Goal: Check status: Check status

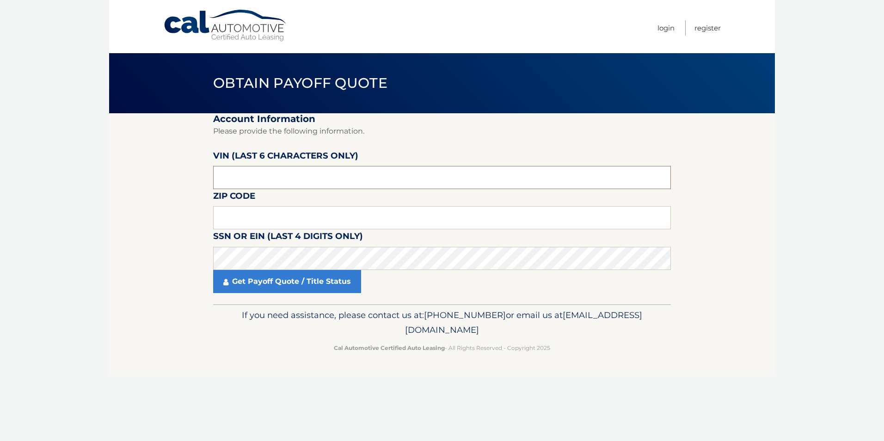
click at [306, 180] on input "text" at bounding box center [442, 177] width 458 height 23
type input "162732"
type input "18966"
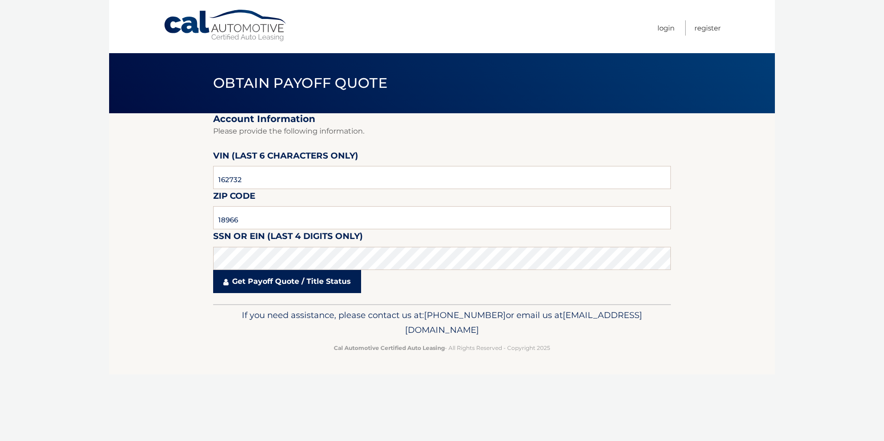
click at [298, 279] on link "Get Payoff Quote / Title Status" at bounding box center [287, 281] width 148 height 23
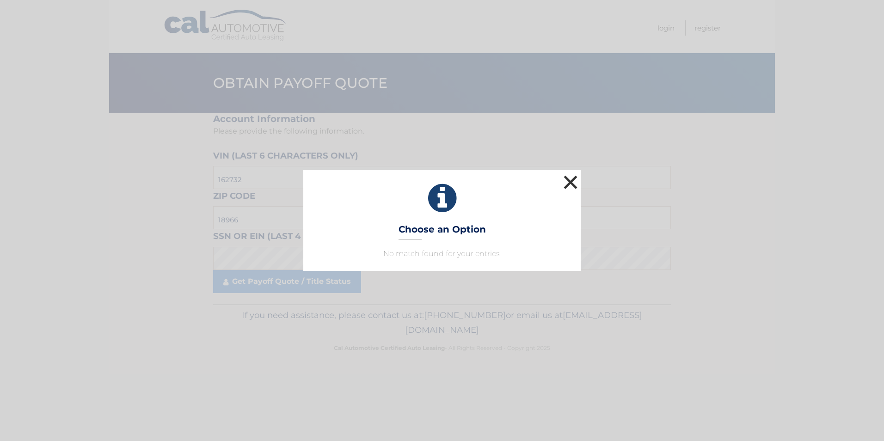
click at [569, 181] on button "×" at bounding box center [571, 182] width 19 height 19
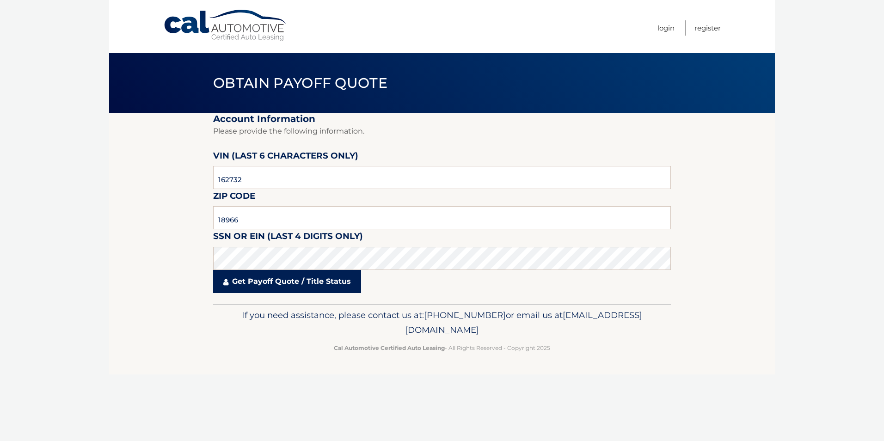
click at [276, 277] on link "Get Payoff Quote / Title Status" at bounding box center [287, 281] width 148 height 23
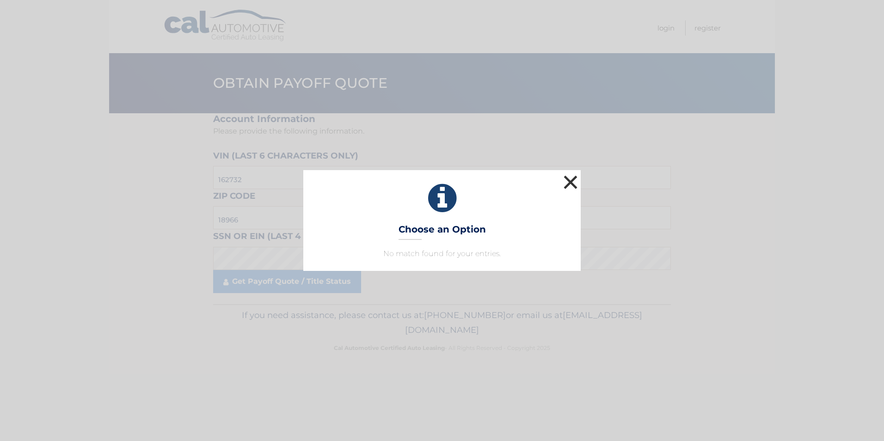
click at [576, 184] on button "×" at bounding box center [571, 182] width 19 height 19
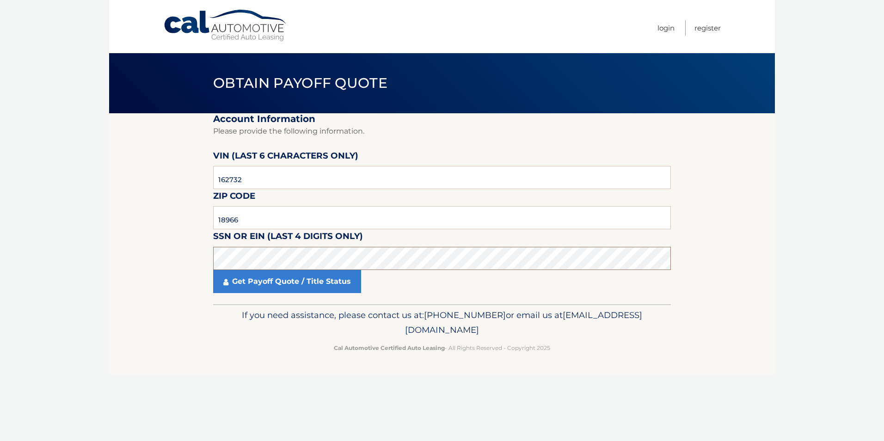
click at [146, 265] on section "Account Information Please provide the following information. VIN (last 6 chara…" at bounding box center [442, 208] width 666 height 191
click at [283, 284] on link "Get Payoff Quote / Title Status" at bounding box center [287, 281] width 148 height 23
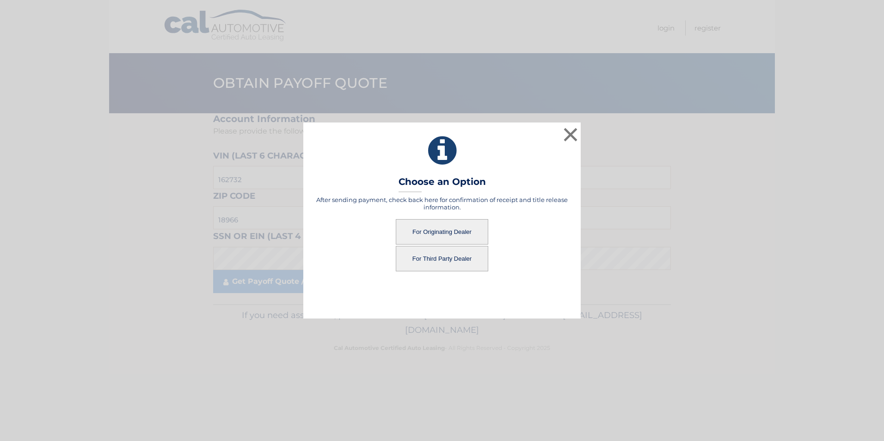
click at [458, 232] on button "For Originating Dealer" at bounding box center [442, 231] width 93 height 25
click at [431, 232] on button "For Originating Dealer" at bounding box center [442, 231] width 93 height 25
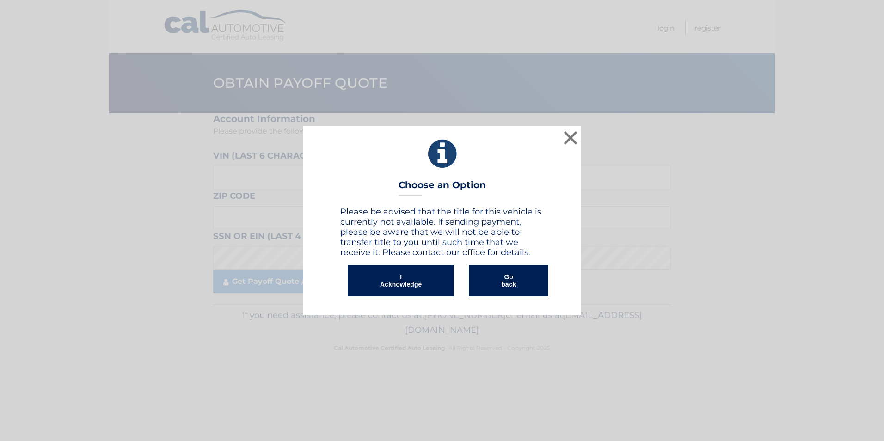
click at [414, 283] on button "I Acknowledge" at bounding box center [401, 280] width 106 height 31
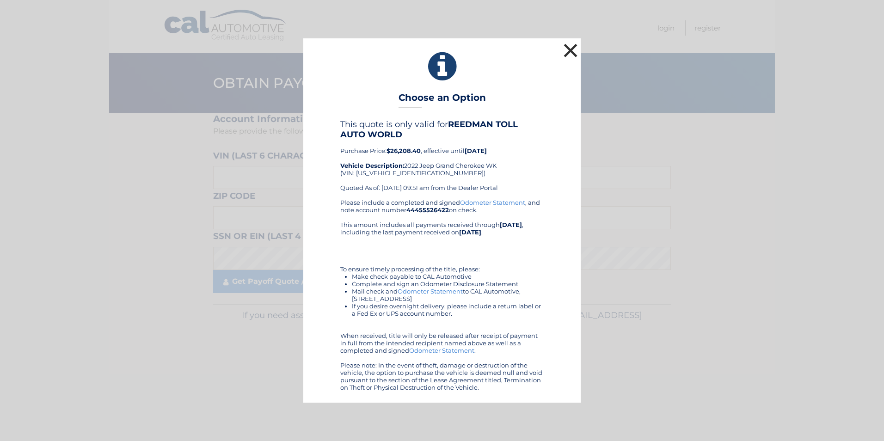
click at [573, 43] on button "×" at bounding box center [571, 50] width 19 height 19
